Goal: Task Accomplishment & Management: Complete application form

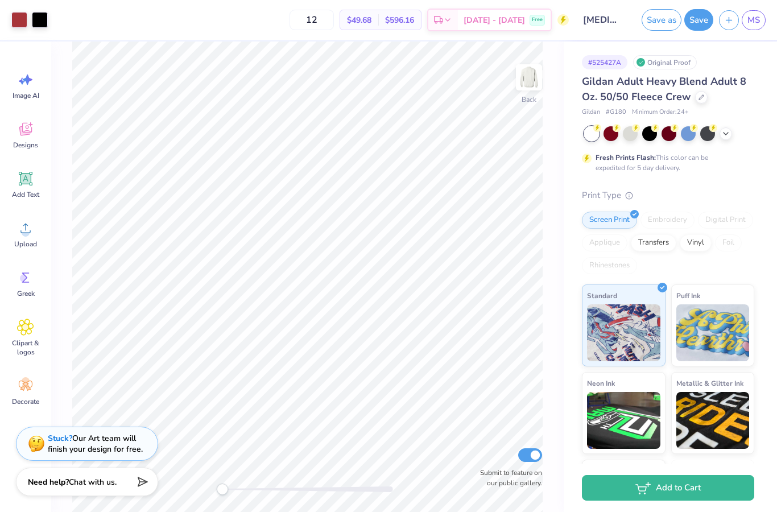
click at [334, 22] on input "12" at bounding box center [312, 20] width 44 height 20
type input "1"
type input "4"
type input "40"
click at [737, 179] on div "Gildan Adult Heavy Blend Adult 8 Oz. 50/50 Fleece Crew Gildan # G180 Minimum Or…" at bounding box center [668, 308] width 172 height 468
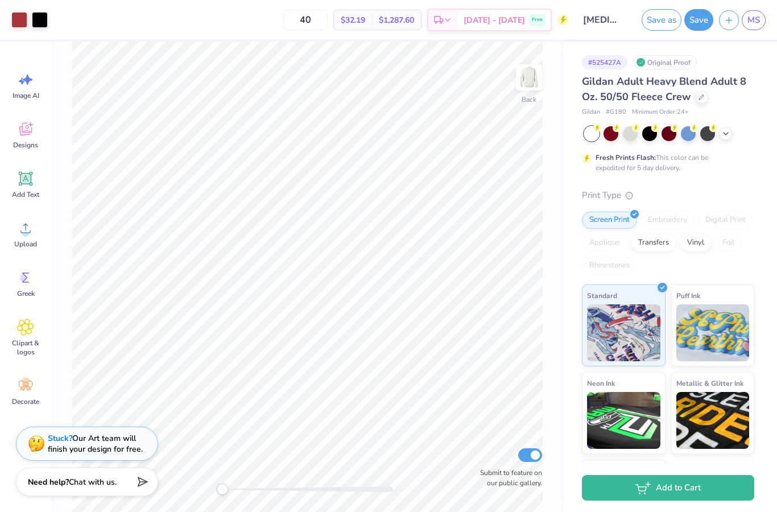
click at [726, 139] on div at bounding box center [669, 133] width 170 height 15
click at [732, 133] on div at bounding box center [726, 133] width 13 height 13
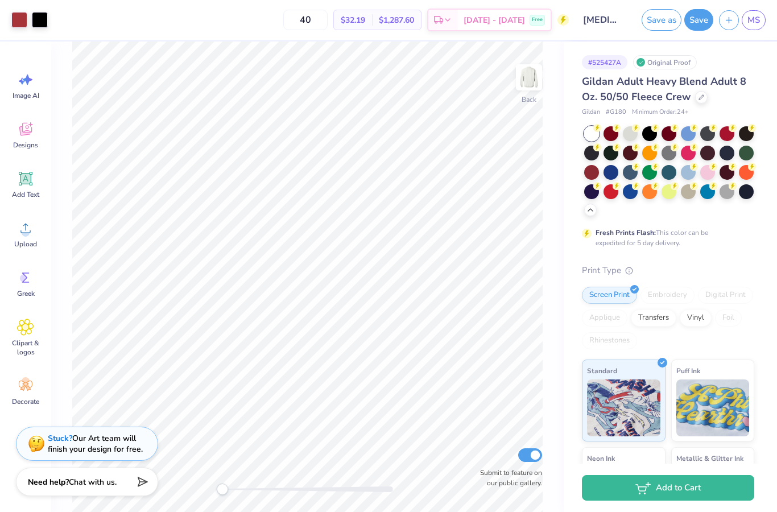
click at [729, 130] on div at bounding box center [727, 133] width 15 height 15
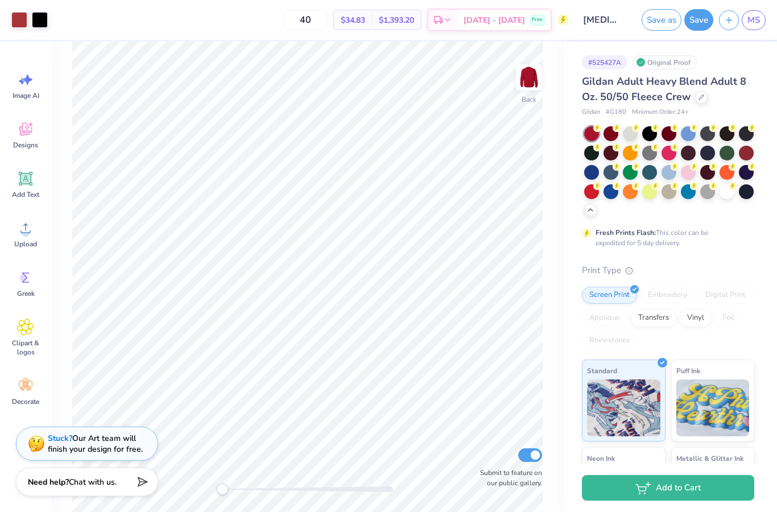
click at [21, 20] on div at bounding box center [19, 20] width 16 height 16
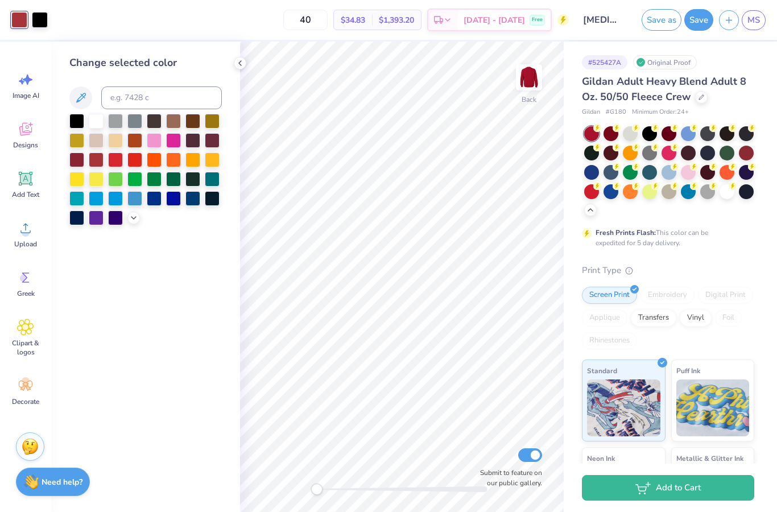
click at [96, 127] on div at bounding box center [96, 121] width 15 height 15
click at [119, 415] on div "Change selected color" at bounding box center [145, 277] width 189 height 471
click at [234, 67] on div at bounding box center [240, 63] width 13 height 13
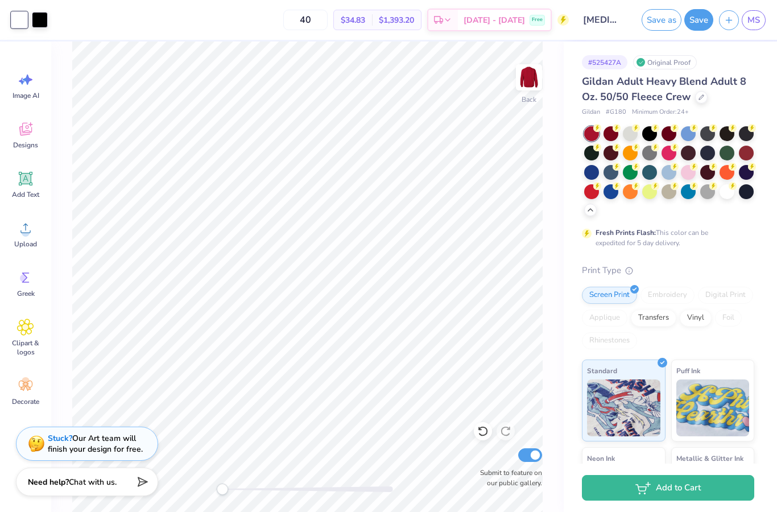
click at [699, 20] on button "Save" at bounding box center [699, 20] width 29 height 22
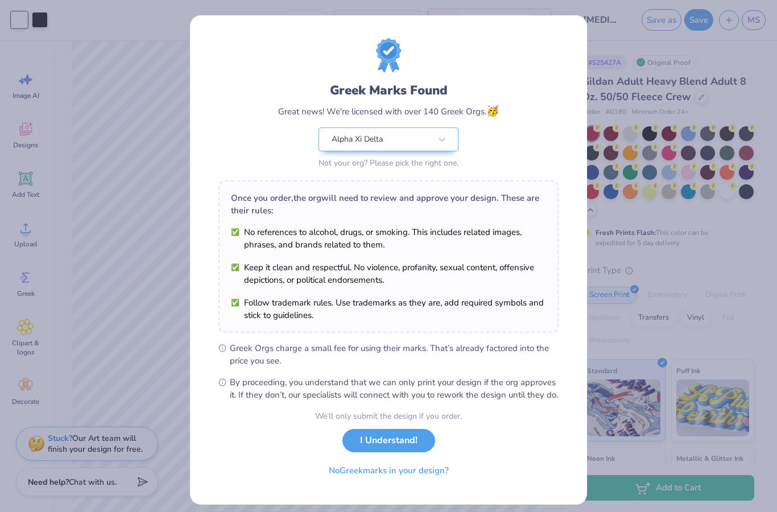
click at [407, 452] on button "I Understand!" at bounding box center [389, 440] width 93 height 23
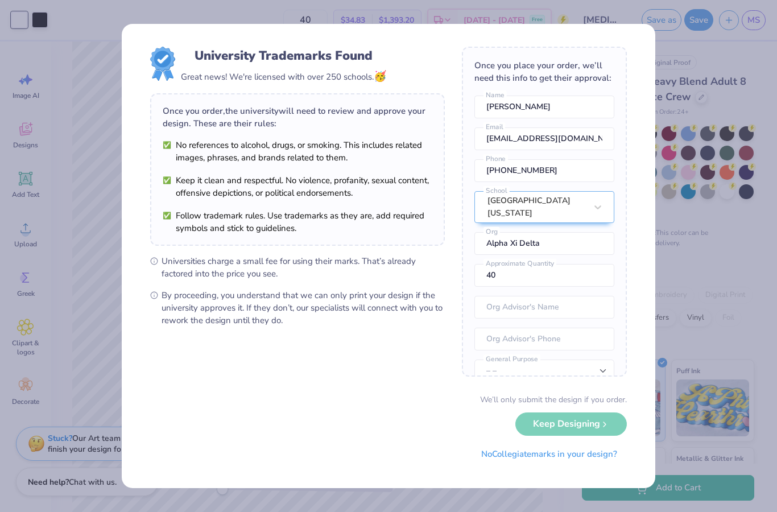
click at [603, 418] on div "We’ll only submit the design if you order. Keep Designing No Collegiate marks i…" at bounding box center [388, 430] width 477 height 72
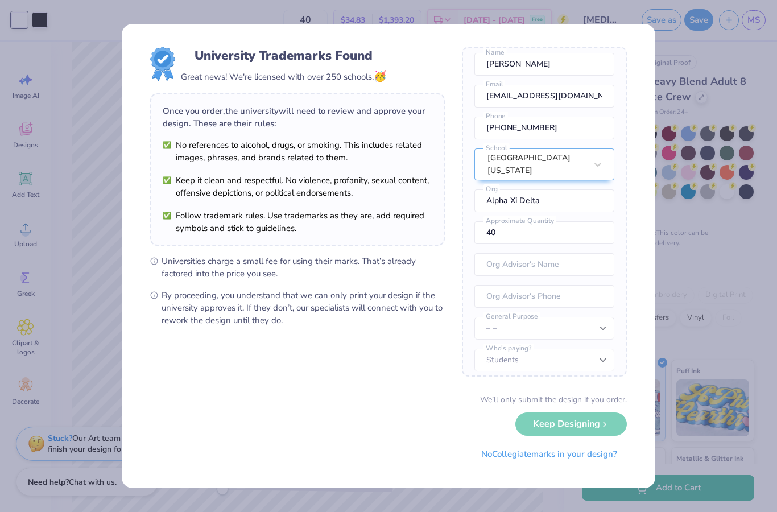
scroll to position [42, 0]
click at [605, 328] on select "– – Member apparel for registered Student Organization / Department / School Fu…" at bounding box center [545, 329] width 140 height 23
click at [602, 324] on select "– – Member apparel for registered Student Organization / Department / School Fu…" at bounding box center [545, 329] width 140 height 23
select select "Member apparel for registered Student Organization / Department / School"
click at [597, 358] on select "Students University" at bounding box center [545, 360] width 140 height 23
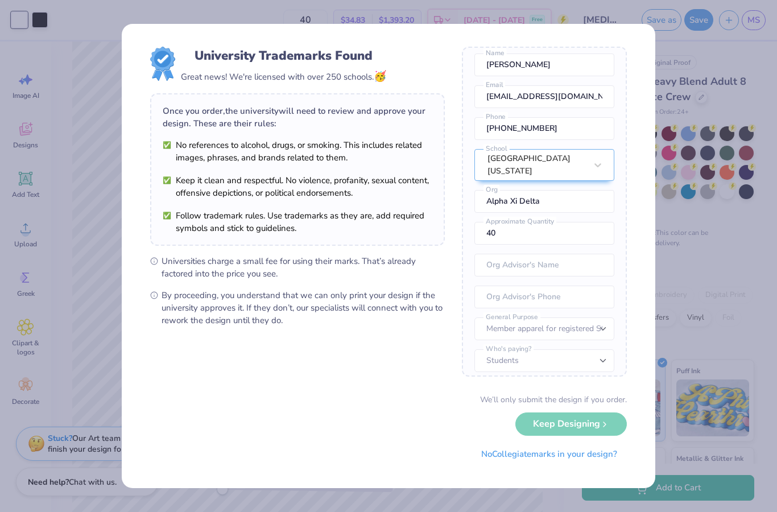
click at [612, 418] on div "We’ll only submit the design if you order. Keep Designing No Collegiate marks i…" at bounding box center [388, 430] width 477 height 72
click at [607, 432] on div "We’ll only submit the design if you order. Keep Designing No Collegiate marks i…" at bounding box center [388, 430] width 477 height 72
click at [605, 425] on div "We’ll only submit the design if you order. Keep Designing No Collegiate marks i…" at bounding box center [388, 430] width 477 height 72
click at [589, 267] on input "text" at bounding box center [545, 265] width 140 height 23
click at [576, 292] on input "tel" at bounding box center [545, 297] width 140 height 23
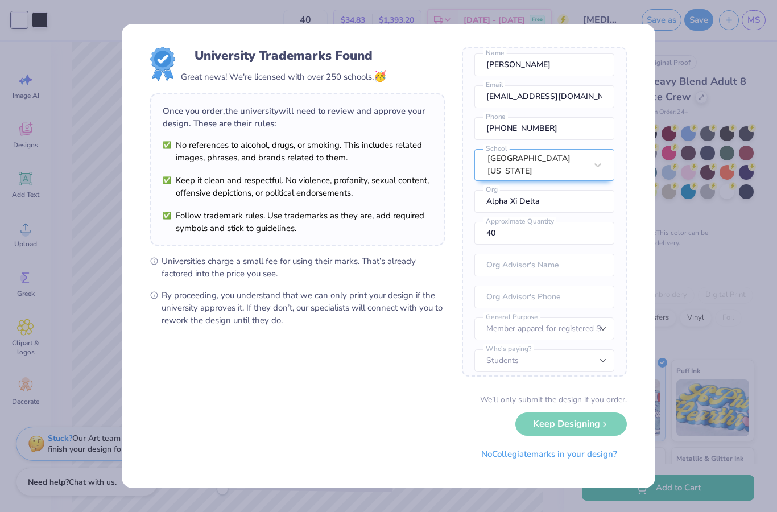
click at [568, 318] on select "– – Member apparel for registered Student Organization / Department / School Fu…" at bounding box center [545, 329] width 140 height 23
click at [605, 432] on div "We’ll only submit the design if you order. Keep Designing No Collegiate marks i…" at bounding box center [388, 430] width 477 height 72
click at [610, 432] on div "We’ll only submit the design if you order. Keep Designing No Collegiate marks i…" at bounding box center [388, 430] width 477 height 72
click at [613, 414] on div "We’ll only submit the design if you order. Keep Designing No Collegiate marks i…" at bounding box center [388, 430] width 477 height 72
click at [590, 418] on div "We’ll only submit the design if you order. Keep Designing No Collegiate marks i…" at bounding box center [388, 430] width 477 height 72
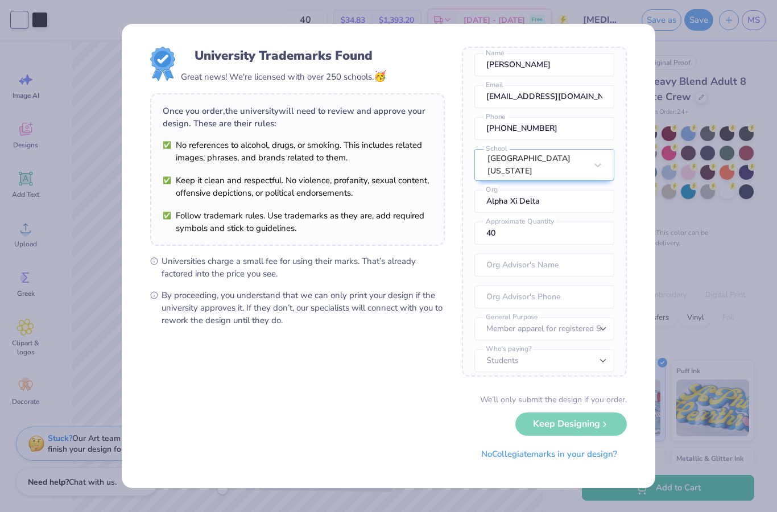
click at [741, 113] on div "University Trademarks Found Great news! We're licensed with over 250 schools. 🥳…" at bounding box center [388, 256] width 777 height 512
click at [734, 118] on div "University Trademarks Found Great news! We're licensed with over 250 schools. 🥳…" at bounding box center [388, 256] width 777 height 512
click at [727, 121] on div "University Trademarks Found Great news! We're licensed with over 250 schools. 🥳…" at bounding box center [388, 256] width 777 height 512
click at [720, 128] on div "University Trademarks Found Great news! We're licensed with over 250 schools. 🥳…" at bounding box center [388, 256] width 777 height 512
click at [724, 121] on div "University Trademarks Found Great news! We're licensed with over 250 schools. 🥳…" at bounding box center [388, 256] width 777 height 512
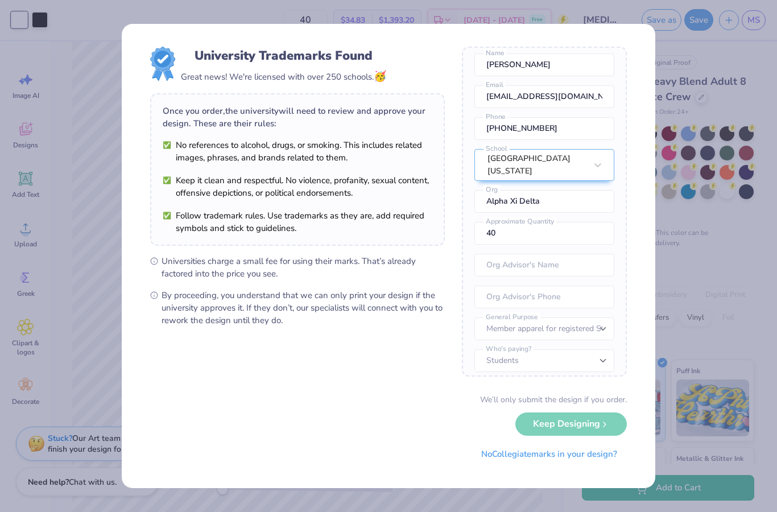
click at [753, 100] on div "University Trademarks Found Great news! We're licensed with over 250 schools. 🥳…" at bounding box center [388, 256] width 777 height 512
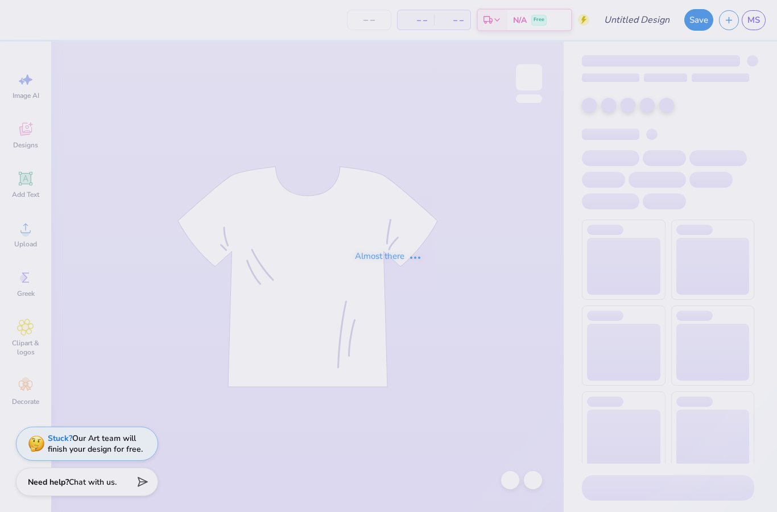
type input "[MEDICAL_DATA] Homecoming"
type input "40"
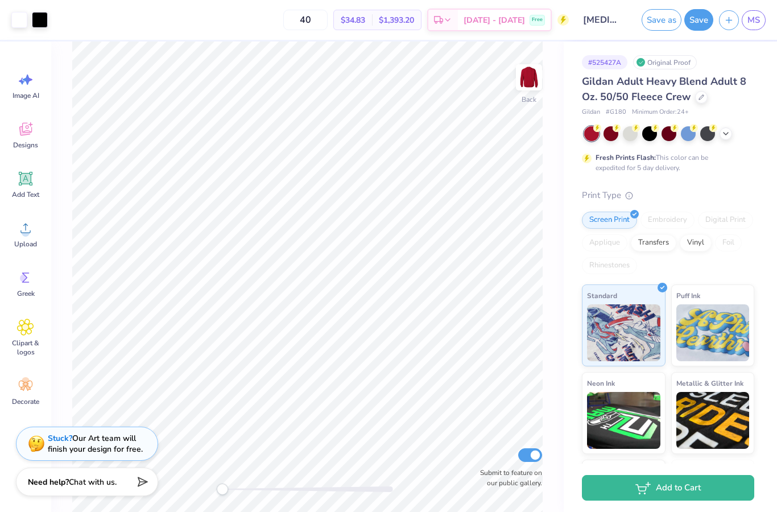
click at [660, 22] on button "Save as" at bounding box center [662, 20] width 40 height 22
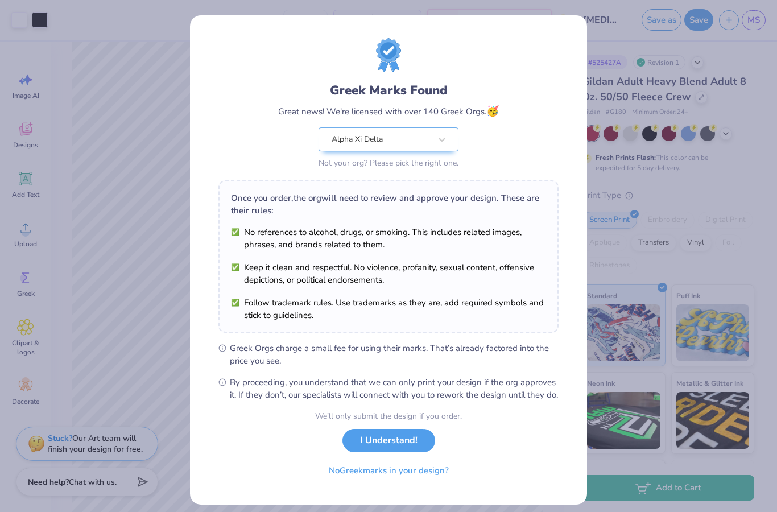
click at [749, 31] on div "Design Saved" at bounding box center [667, 35] width 202 height 52
click at [422, 452] on button "I Understand!" at bounding box center [389, 440] width 93 height 23
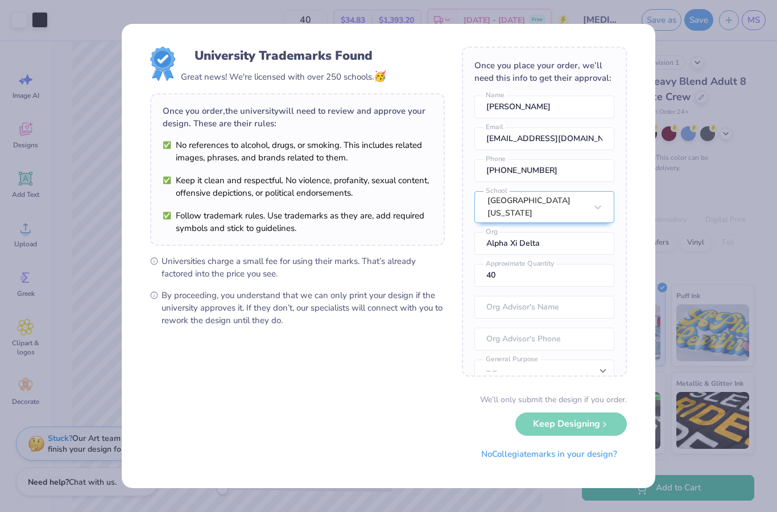
click at [596, 422] on div "We’ll only submit the design if you order. Keep Designing No Collegiate marks i…" at bounding box center [388, 430] width 477 height 72
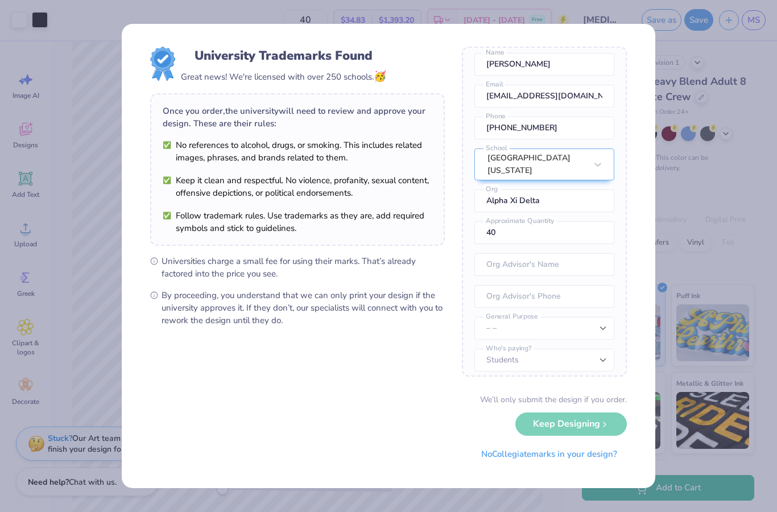
scroll to position [42, 0]
click at [596, 318] on select "– – Member apparel for registered Student Organization / Department / School Fu…" at bounding box center [545, 329] width 140 height 23
select select "Member apparel for registered Student Organization / Department / School"
click at [579, 292] on input "tel" at bounding box center [545, 297] width 140 height 23
click at [590, 254] on input "text" at bounding box center [545, 265] width 140 height 23
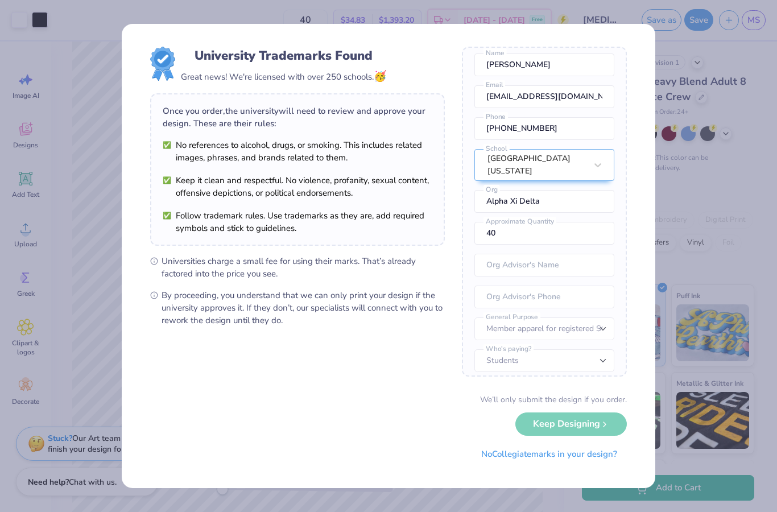
click at [555, 291] on input "tel" at bounding box center [545, 297] width 140 height 23
type input "[PHONE_NUMBER]"
click at [568, 254] on input "text" at bounding box center [545, 265] width 140 height 23
type input "[PERSON_NAME]"
click at [588, 290] on input "[PHONE_NUMBER]" at bounding box center [545, 297] width 140 height 23
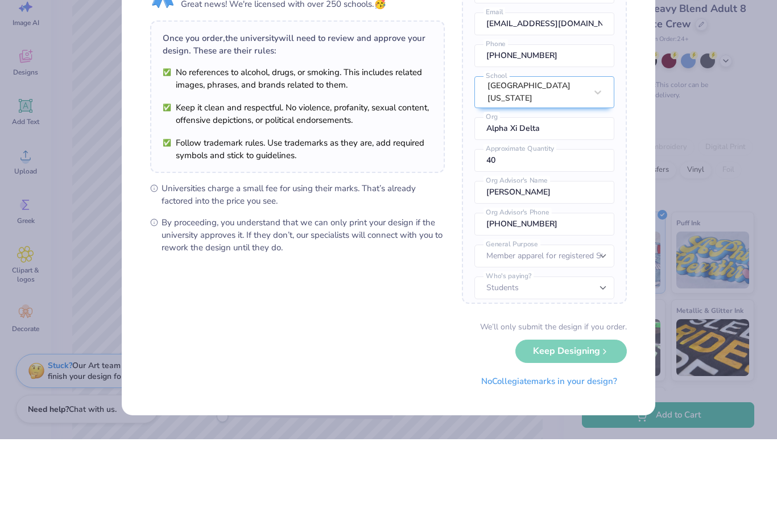
click at [599, 318] on select "– – Member apparel for registered Student Organization / Department / School Fu…" at bounding box center [545, 329] width 140 height 23
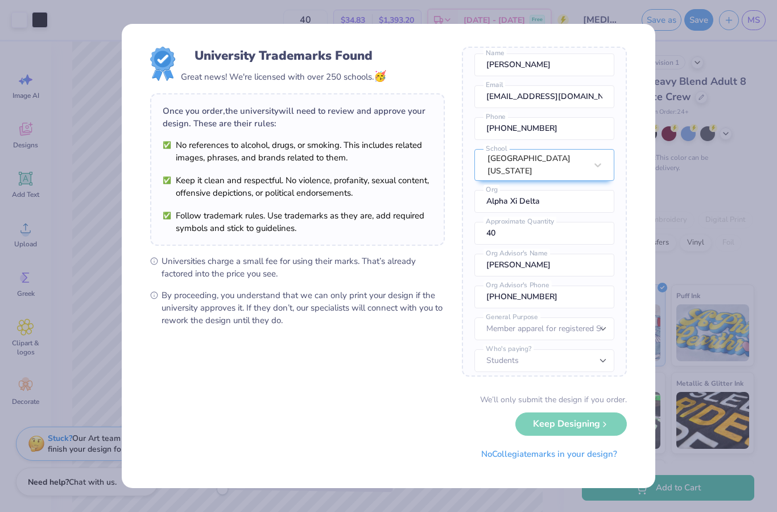
click at [594, 292] on input "[PHONE_NUMBER]" at bounding box center [545, 297] width 140 height 23
type input "4"
click at [590, 264] on input "[PERSON_NAME]" at bounding box center [545, 265] width 140 height 23
type input "M"
click at [557, 232] on input "40" at bounding box center [545, 233] width 140 height 23
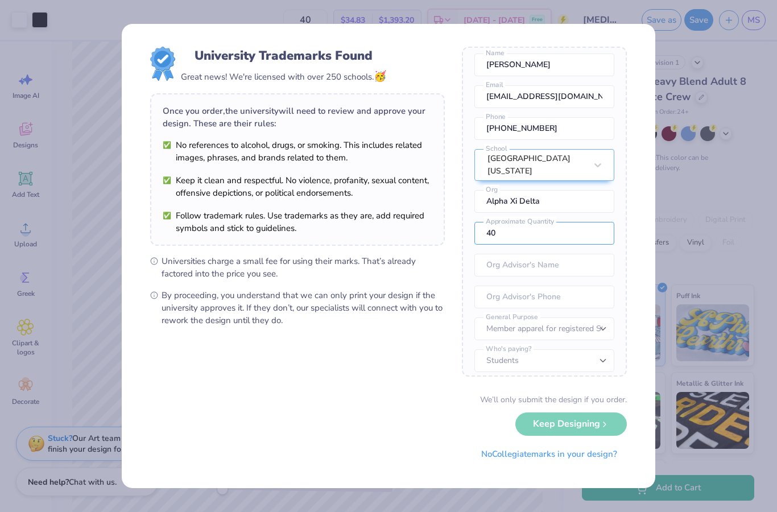
type input "4"
type input "60"
click at [716, 300] on div "University Trademarks Found Great news! We're licensed with over 250 schools. 🥳…" at bounding box center [388, 256] width 777 height 512
click at [706, 336] on div "University Trademarks Found Great news! We're licensed with over 250 schools. 🥳…" at bounding box center [388, 256] width 777 height 512
click at [608, 461] on button "No Collegiate marks in your design?" at bounding box center [549, 454] width 155 height 23
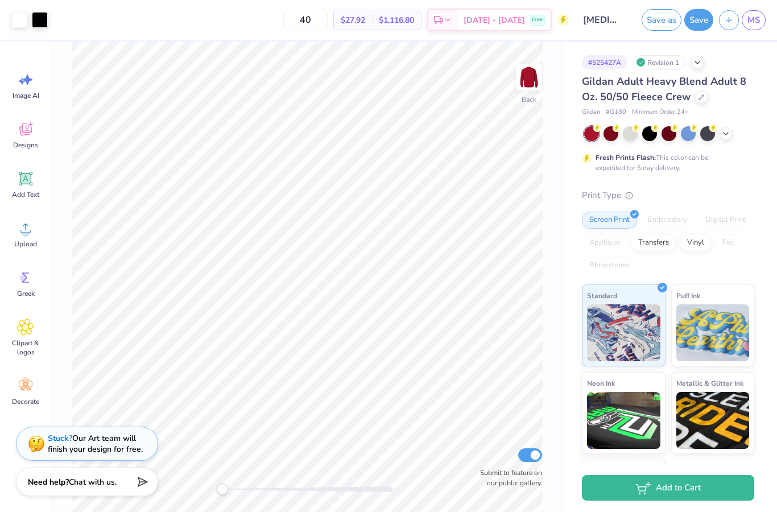
click at [756, 20] on span "MS" at bounding box center [754, 20] width 13 height 13
